Goal: Information Seeking & Learning: Learn about a topic

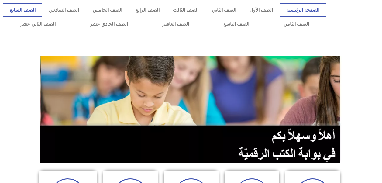
click at [42, 12] on link "الصف السابع" at bounding box center [22, 10] width 39 height 14
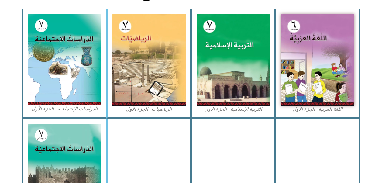
scroll to position [181, 0]
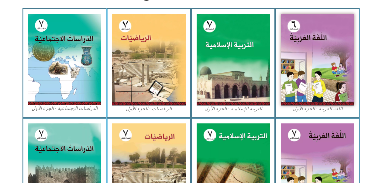
click at [309, 89] on img at bounding box center [318, 60] width 74 height 92
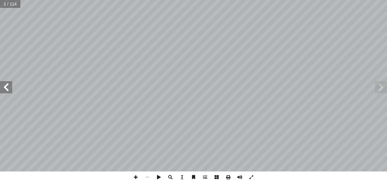
click at [2, 82] on span at bounding box center [6, 87] width 12 height 12
click at [7, 86] on span at bounding box center [6, 87] width 12 height 12
click at [9, 86] on span at bounding box center [6, 87] width 12 height 12
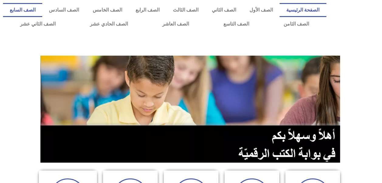
click at [42, 9] on link "الصف السابع" at bounding box center [22, 10] width 39 height 14
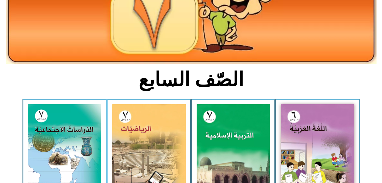
scroll to position [116, 0]
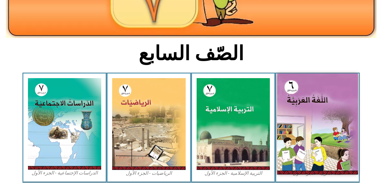
click at [303, 129] on img at bounding box center [317, 124] width 81 height 101
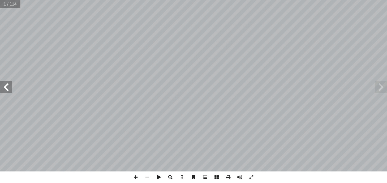
click at [4, 82] on span at bounding box center [6, 87] width 12 height 12
click at [4, 84] on span at bounding box center [6, 87] width 12 height 12
click at [4, 88] on span at bounding box center [6, 87] width 12 height 12
click at [11, 89] on span at bounding box center [6, 87] width 12 height 12
click at [11, 88] on span at bounding box center [6, 87] width 12 height 12
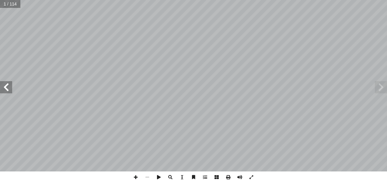
click at [8, 88] on span at bounding box center [6, 87] width 12 height 12
click at [6, 88] on span at bounding box center [6, 87] width 12 height 12
click at [8, 88] on span at bounding box center [6, 87] width 12 height 12
